Goal: Transaction & Acquisition: Purchase product/service

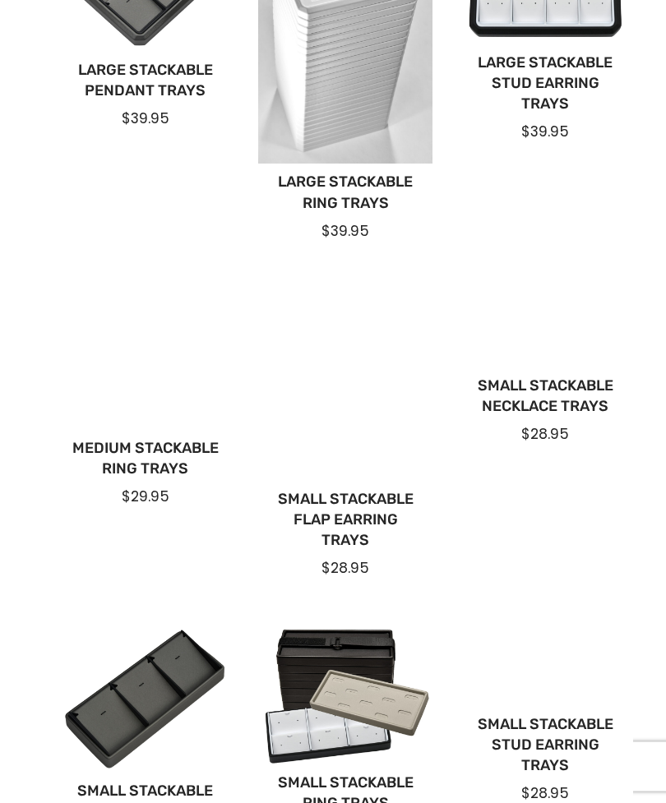
scroll to position [915, 0]
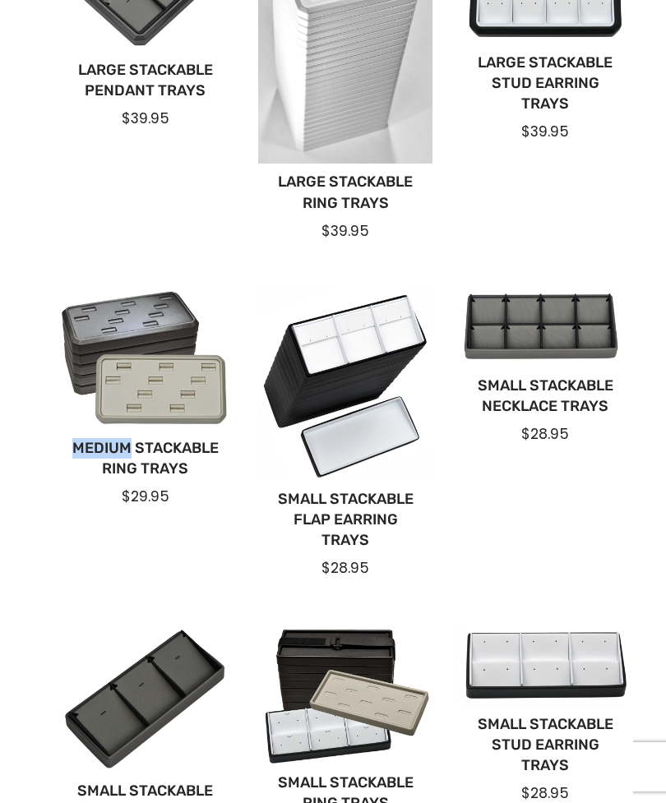
click at [201, 539] on div "Large Stackable Bracelet Trays $39.95 Large Stackable Flap Earring Trays $39.95…" at bounding box center [333, 236] width 600 height 1294
click at [164, 333] on div at bounding box center [145, 358] width 174 height 142
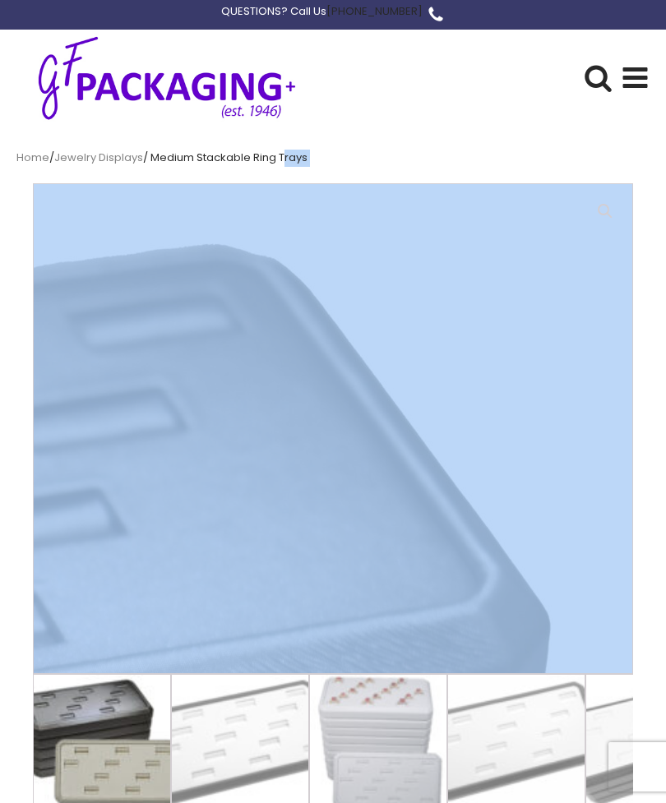
click at [505, 86] on div "Get Commercial Pricing Search for: ******" at bounding box center [446, 78] width 258 height 90
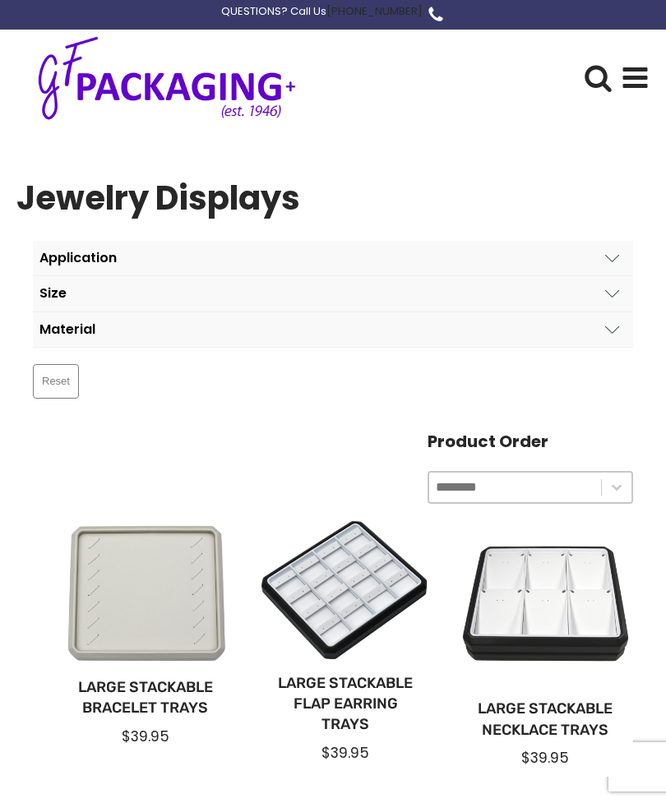
click at [632, 72] on icon at bounding box center [635, 77] width 29 height 29
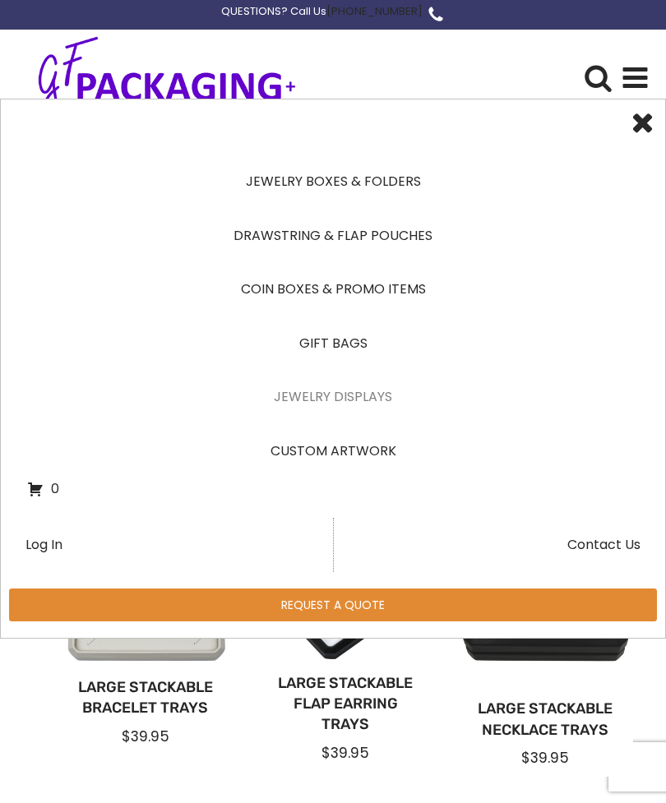
click at [257, 237] on link "Drawstring & Flap Pouches" at bounding box center [333, 236] width 612 height 54
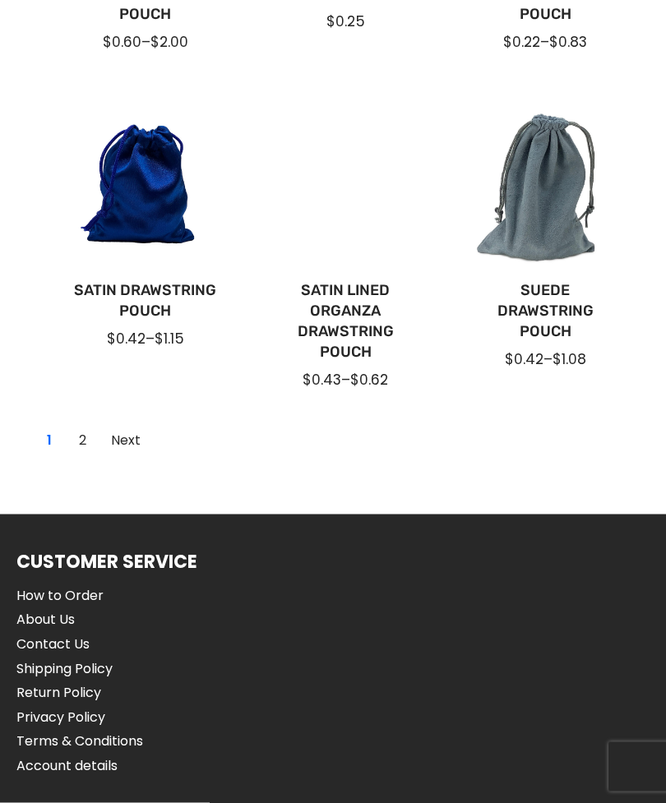
scroll to position [1417, 0]
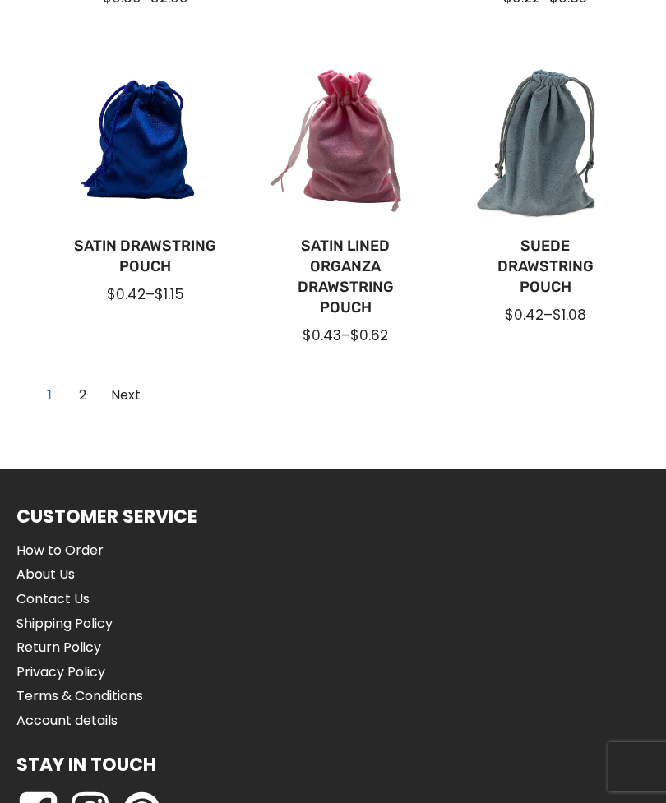
click at [126, 394] on link "Next" at bounding box center [126, 395] width 48 height 26
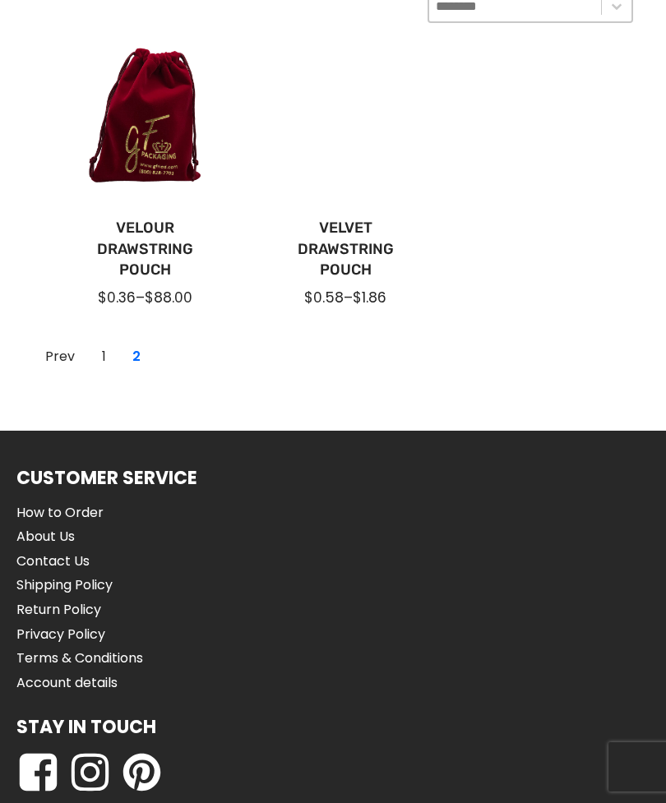
scroll to position [401, 0]
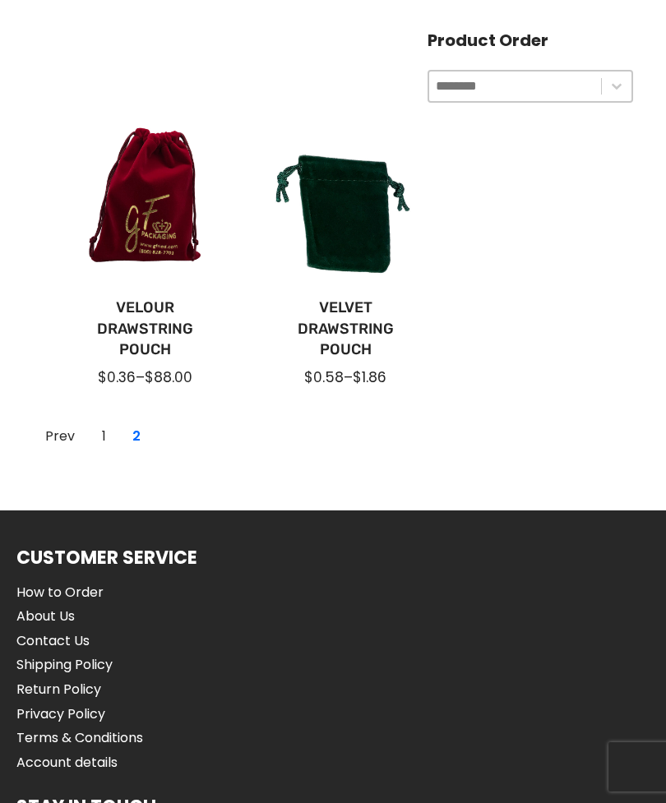
click at [126, 232] on div at bounding box center [145, 203] width 174 height 174
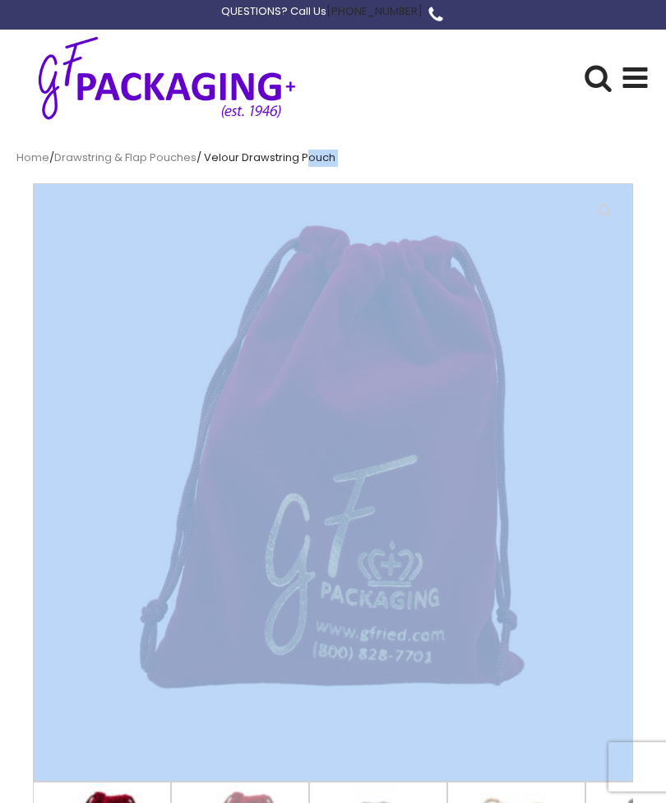
click at [576, 523] on img at bounding box center [445, 595] width 822 height 822
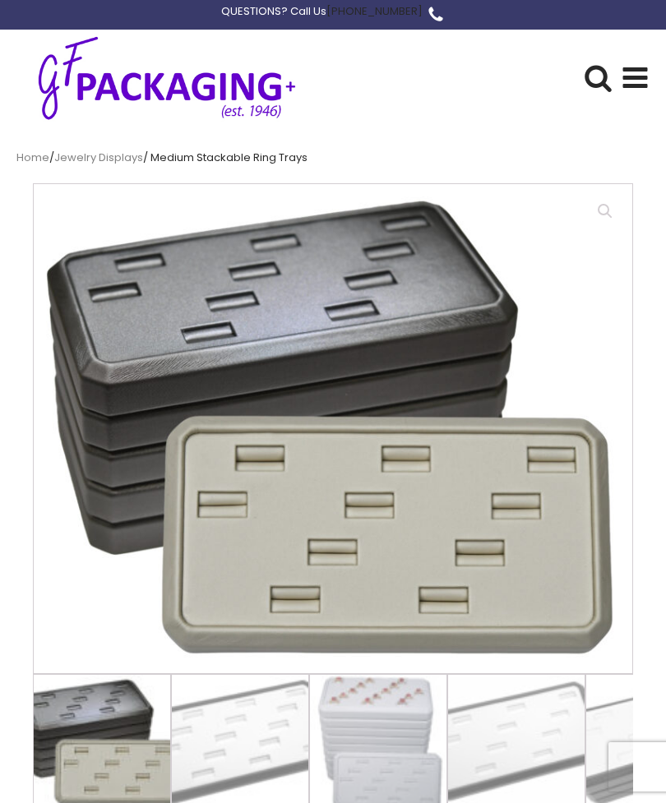
click at [629, 76] on use at bounding box center [635, 77] width 25 height 21
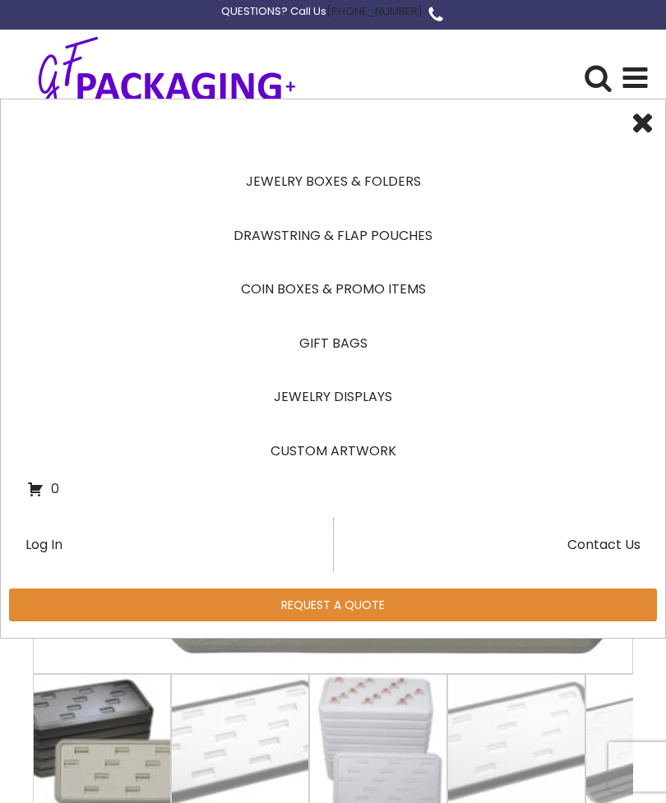
click at [394, 239] on link "Drawstring & Flap Pouches" at bounding box center [333, 236] width 612 height 54
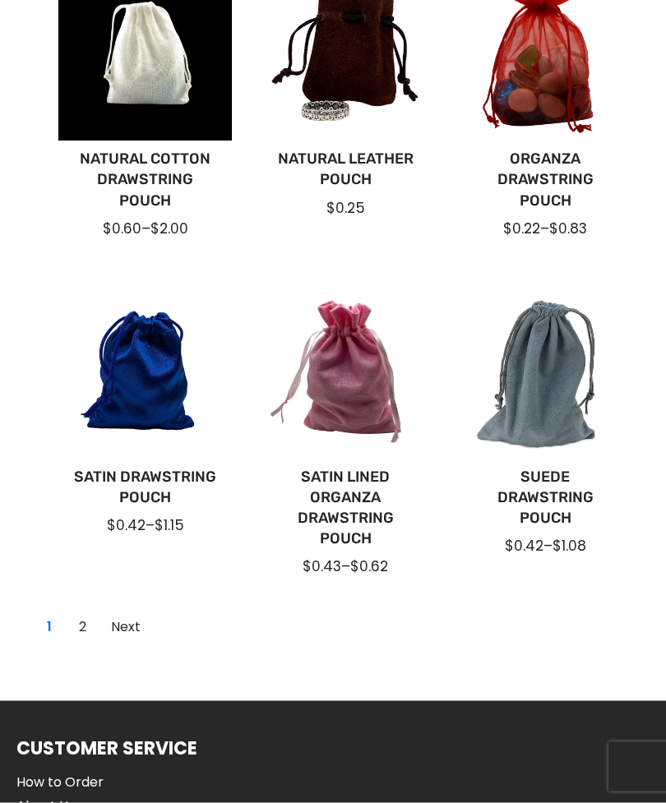
scroll to position [1185, 0]
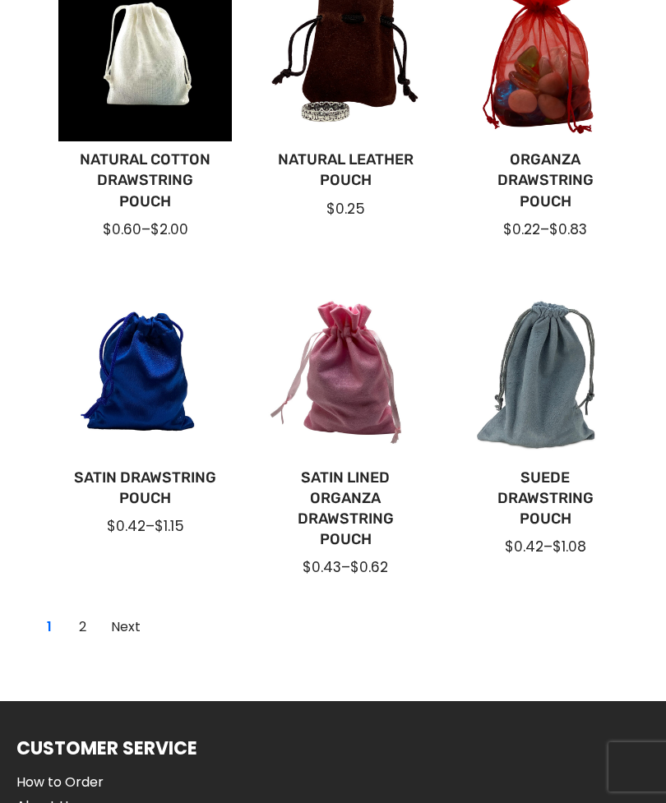
click at [128, 625] on link "Next" at bounding box center [126, 627] width 48 height 26
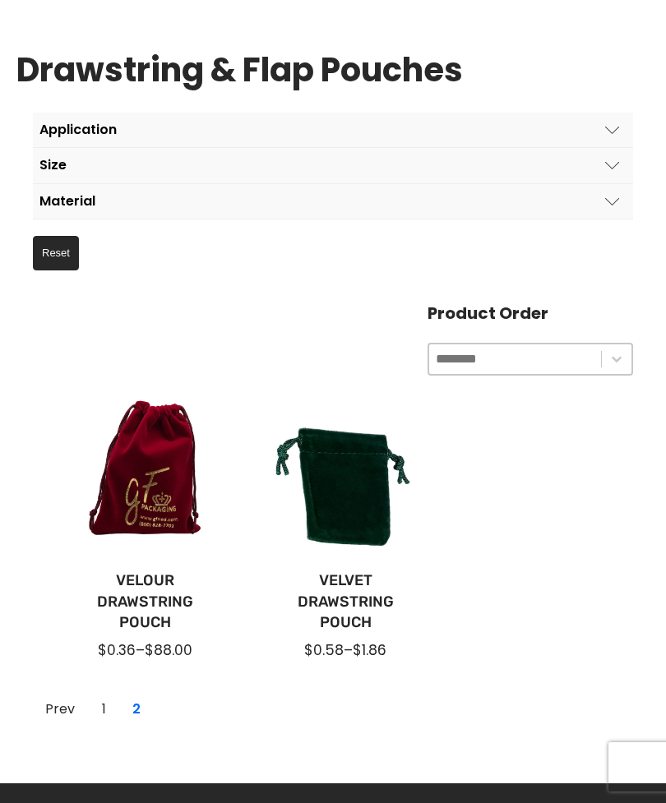
scroll to position [132, 0]
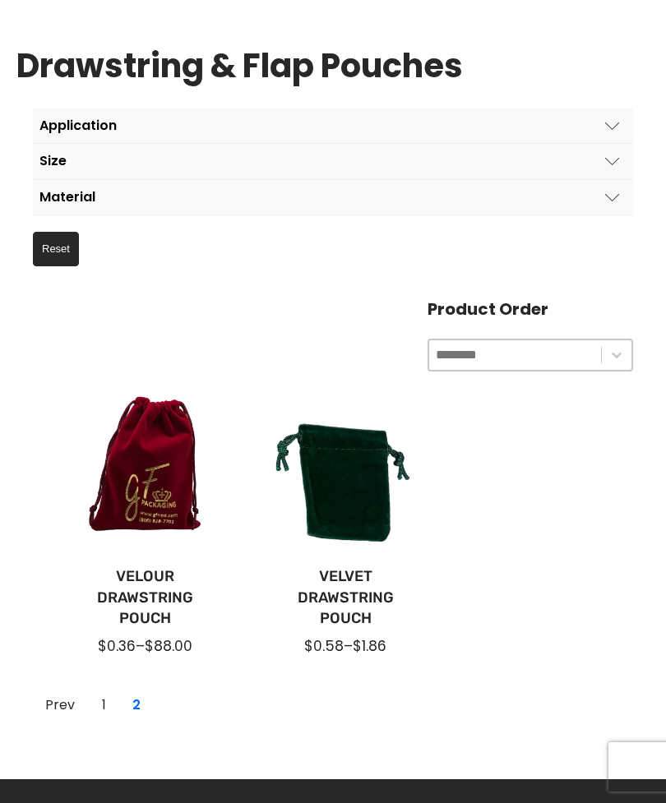
click at [159, 586] on link "Velour Drawstring Pouch" at bounding box center [145, 598] width 147 height 63
